Goal: Find specific page/section: Find specific page/section

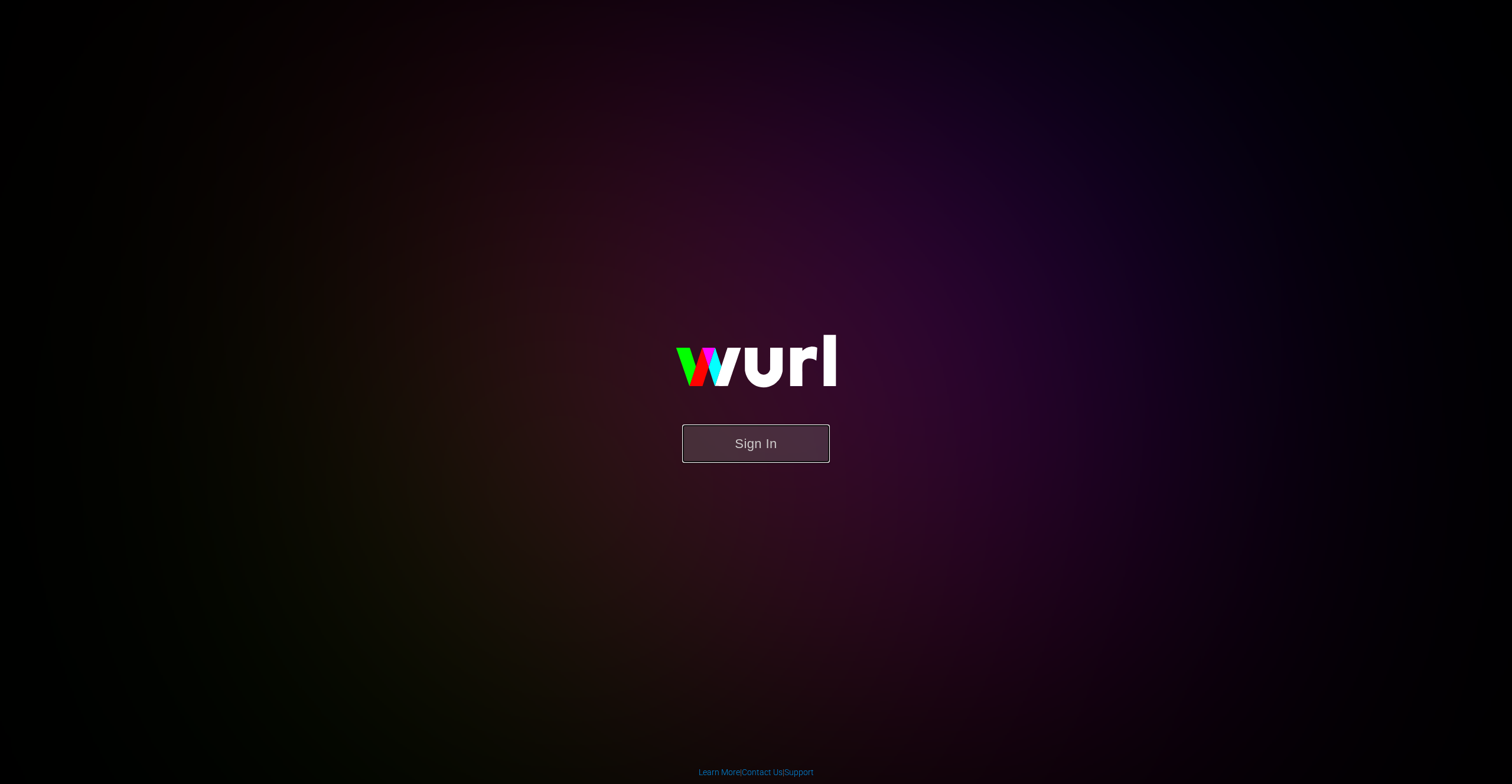
click at [748, 438] on button "Sign In" at bounding box center [755, 444] width 147 height 38
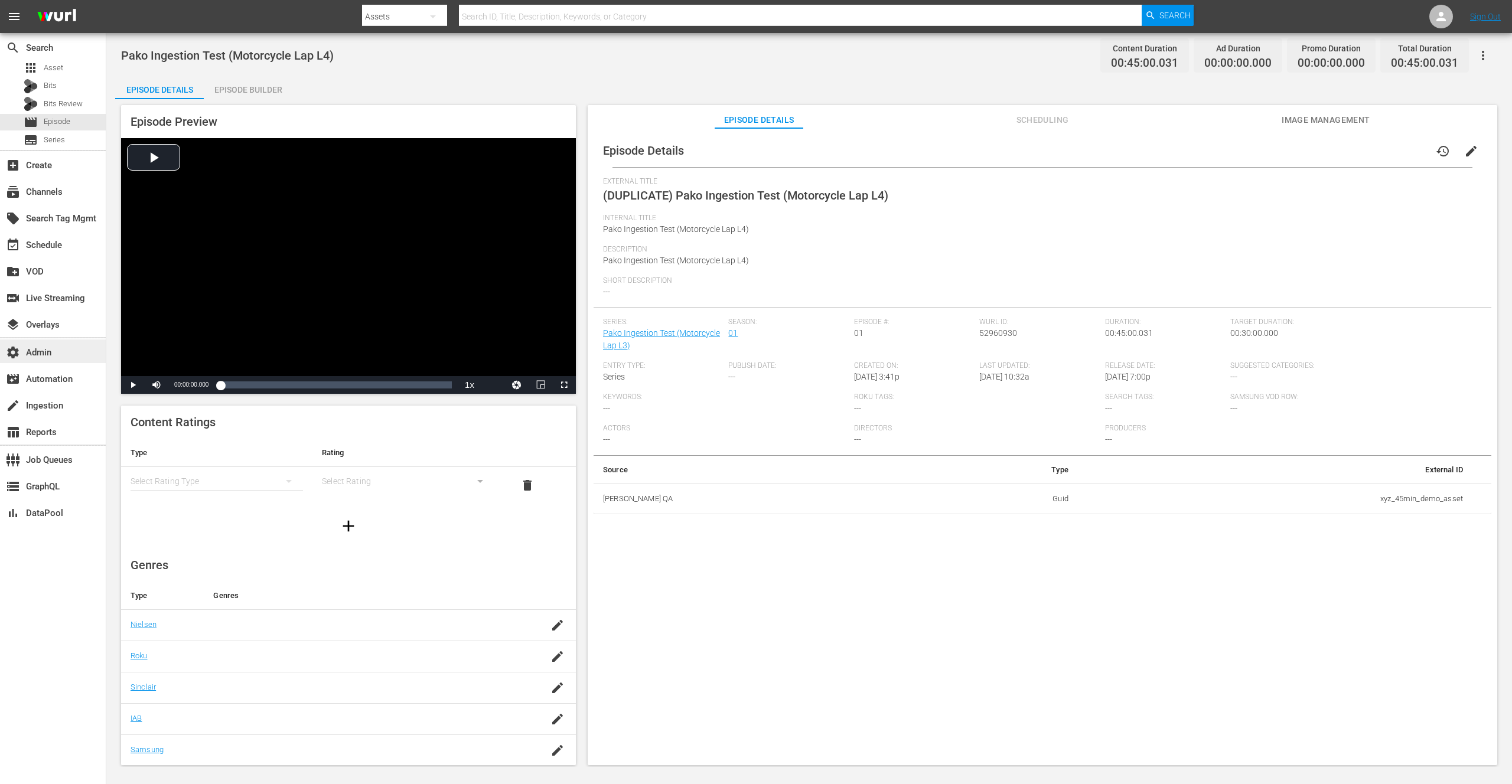
click at [48, 350] on div "settings Admin" at bounding box center [33, 350] width 66 height 10
